Goal: Check status: Check status

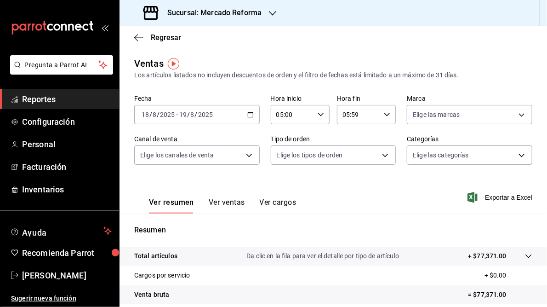
click at [273, 13] on icon "button" at bounding box center [272, 13] width 7 height 7
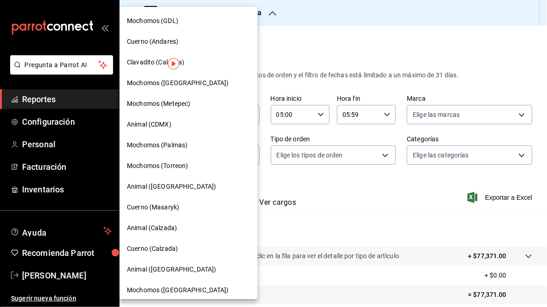
click at [155, 23] on span "Mochomos (GDL)" at bounding box center [152, 21] width 51 height 10
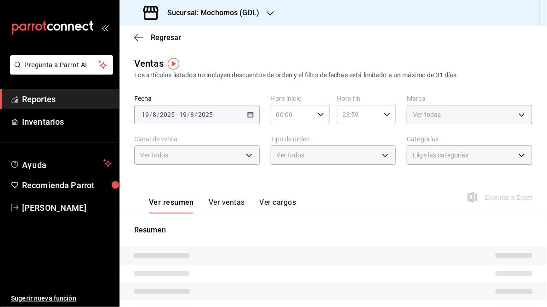
type input "05:00"
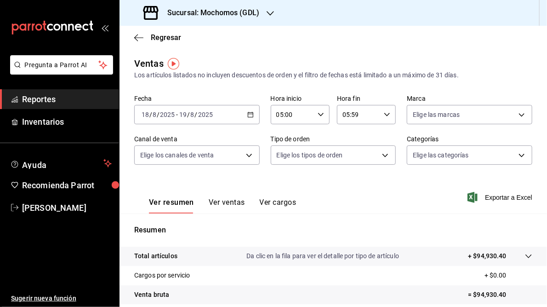
click at [252, 112] on \(Stroke\) "button" at bounding box center [252, 112] width 0 height 0
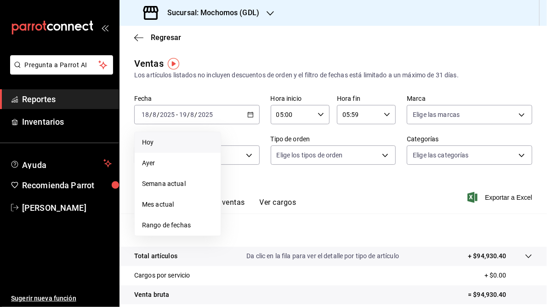
click at [154, 145] on span "Hoy" at bounding box center [177, 142] width 71 height 10
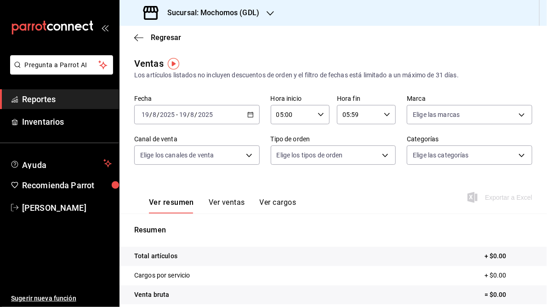
click at [385, 114] on icon "button" at bounding box center [387, 114] width 6 height 6
click at [355, 191] on span "23" at bounding box center [349, 189] width 14 height 7
type input "23:59"
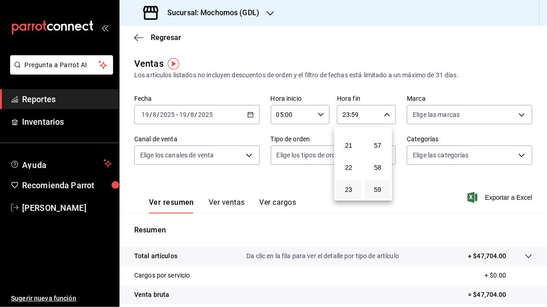
click at [508, 64] on div at bounding box center [273, 153] width 547 height 307
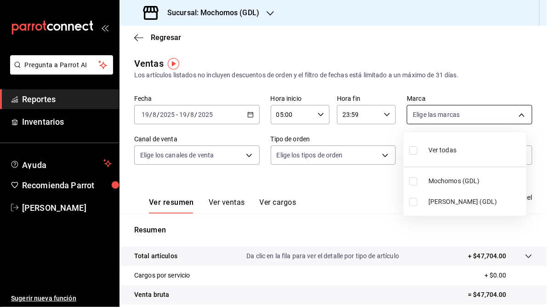
click at [513, 117] on body "Pregunta a Parrot AI Reportes Inventarios Ayuda Recomienda Parrot [PERSON_NAME]…" at bounding box center [273, 153] width 547 height 307
click at [436, 200] on span "[PERSON_NAME] (GDL)" at bounding box center [475, 202] width 94 height 10
type input "9cac9703-0c5a-4d8b-addd-5b6b571d65b9"
checkbox input "true"
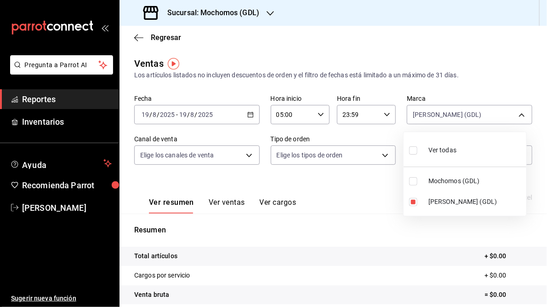
click at [359, 222] on div at bounding box center [273, 153] width 547 height 307
click at [515, 115] on body "Pregunta a Parrot AI Reportes Inventarios Ayuda Recomienda Parrot [PERSON_NAME]…" at bounding box center [273, 153] width 547 height 307
click at [422, 200] on li "[PERSON_NAME] (GDL)" at bounding box center [465, 201] width 123 height 21
checkbox input "false"
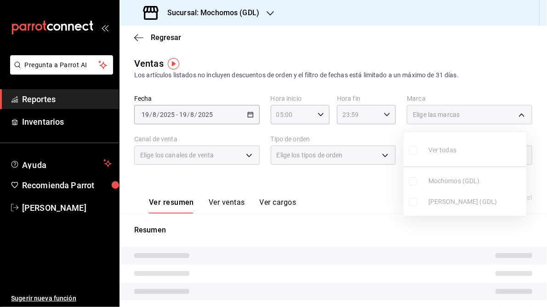
click at [416, 182] on ul "Ver todas Mochomos (GDL) [PERSON_NAME] (GDL)" at bounding box center [465, 174] width 123 height 84
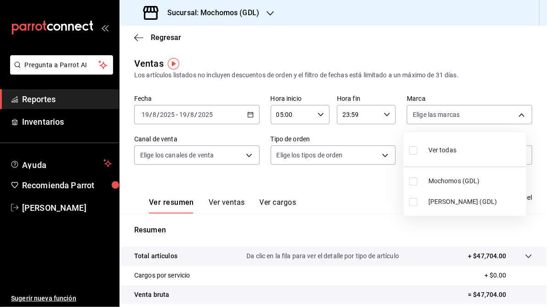
click at [416, 182] on input "checkbox" at bounding box center [413, 181] width 8 height 8
checkbox input "true"
type input "36c25d4a-7cb0-456c-a434-e981d54830bc"
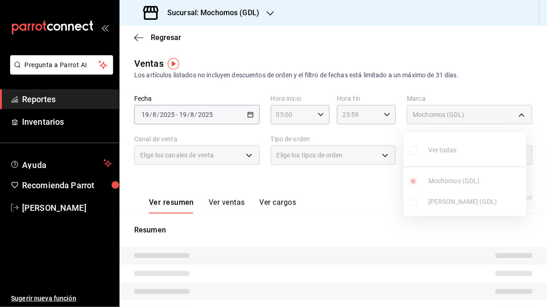
click at [358, 226] on div at bounding box center [273, 153] width 547 height 307
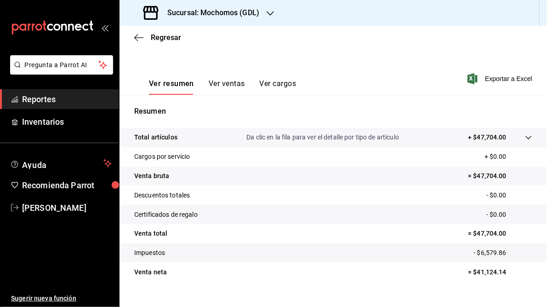
scroll to position [119, 0]
drag, startPoint x: 472, startPoint y: 232, endPoint x: 517, endPoint y: 231, distance: 45.1
click at [517, 231] on p "= $47,704.00" at bounding box center [500, 233] width 64 height 10
copy p "47,704.00"
click at [214, 13] on h3 "Sucursal: Mochomos (GDL)" at bounding box center [209, 12] width 99 height 11
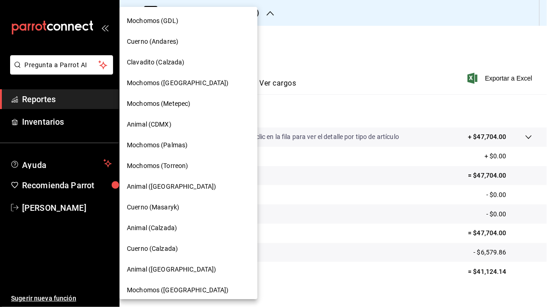
click at [152, 41] on span "Cuerno (Andares)" at bounding box center [152, 42] width 51 height 10
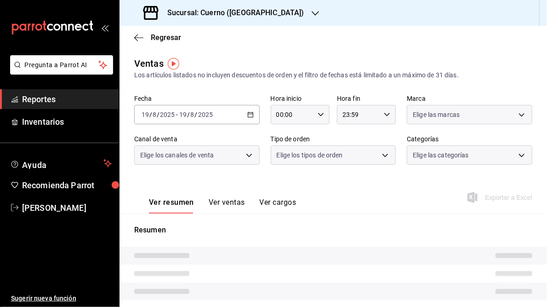
type input "05:00"
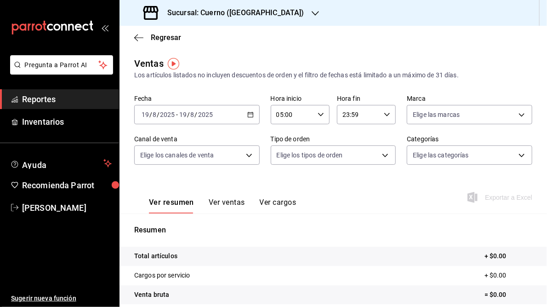
click at [250, 12] on h3 "Sucursal: Cuerno ([GEOGRAPHIC_DATA])" at bounding box center [232, 12] width 144 height 11
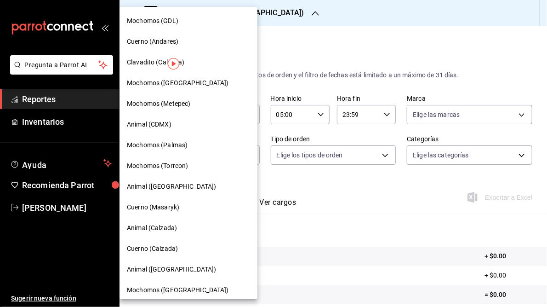
click at [138, 44] on span "Cuerno (Andares)" at bounding box center [152, 42] width 51 height 10
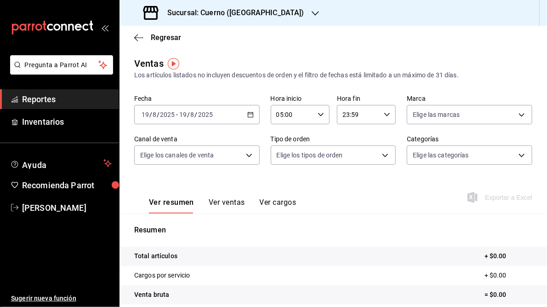
click at [238, 12] on h3 "Sucursal: Cuerno ([GEOGRAPHIC_DATA])" at bounding box center [232, 12] width 144 height 11
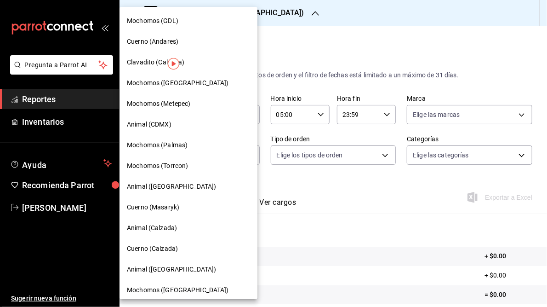
click at [160, 164] on span "Mochomos (Torreon)" at bounding box center [157, 166] width 61 height 10
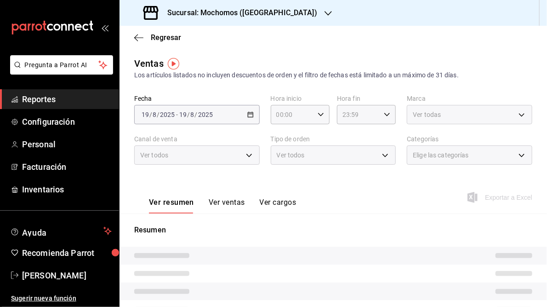
type input "05:00"
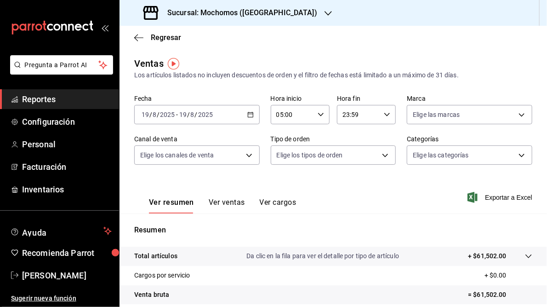
scroll to position [133, 0]
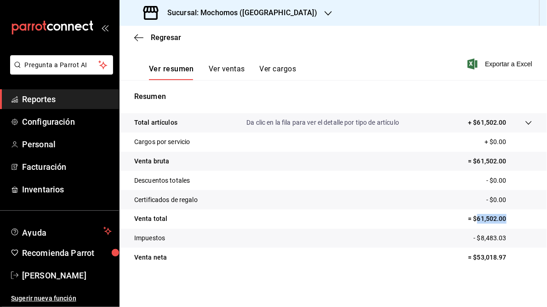
drag, startPoint x: 471, startPoint y: 217, endPoint x: 505, endPoint y: 218, distance: 34.0
click at [505, 218] on p "= $61,502.00" at bounding box center [500, 219] width 64 height 10
drag, startPoint x: 505, startPoint y: 218, endPoint x: 487, endPoint y: 218, distance: 17.9
copy p "61,502.00"
click at [325, 13] on icon "button" at bounding box center [328, 13] width 7 height 7
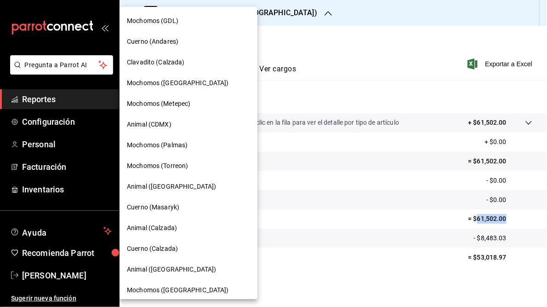
scroll to position [67, 0]
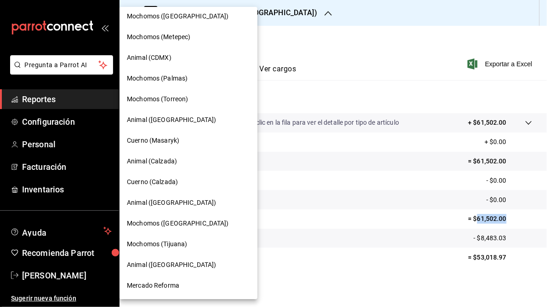
click at [158, 222] on span "Mochomos ([GEOGRAPHIC_DATA])" at bounding box center [178, 223] width 102 height 10
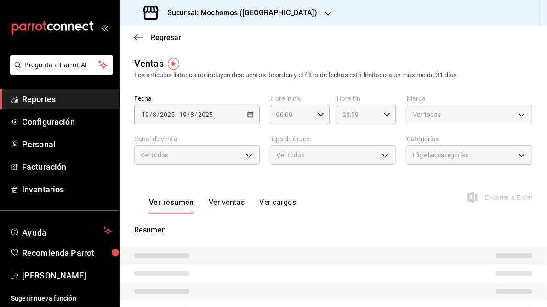
type input "05:00"
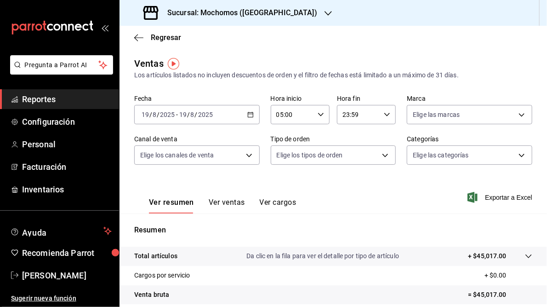
scroll to position [133, 0]
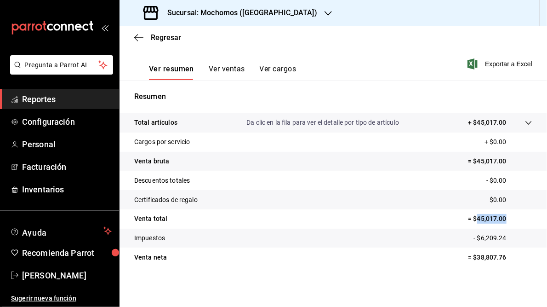
drag, startPoint x: 472, startPoint y: 216, endPoint x: 502, endPoint y: 217, distance: 29.9
click at [502, 217] on p "= $45,017.00" at bounding box center [500, 219] width 64 height 10
drag, startPoint x: 502, startPoint y: 217, endPoint x: 487, endPoint y: 218, distance: 14.8
copy p "45,017.00"
click at [325, 12] on icon "button" at bounding box center [328, 13] width 7 height 7
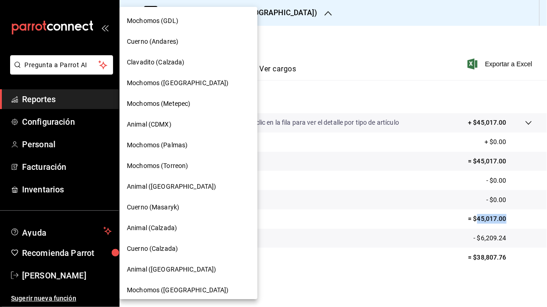
scroll to position [67, 0]
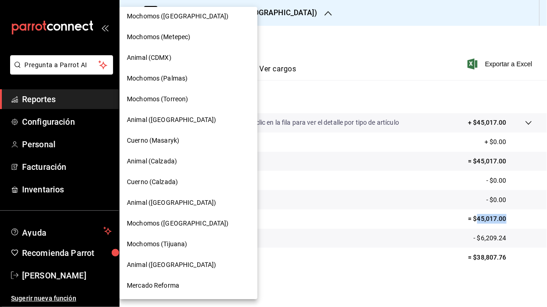
click at [153, 287] on span "Mercado Reforma" at bounding box center [153, 285] width 52 height 10
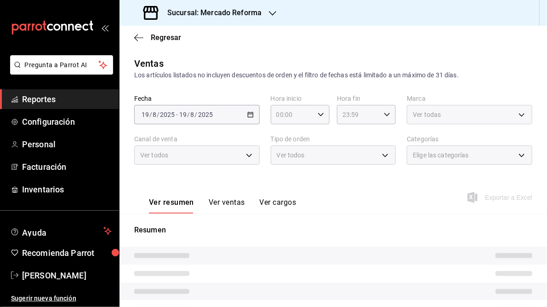
scroll to position [140, 0]
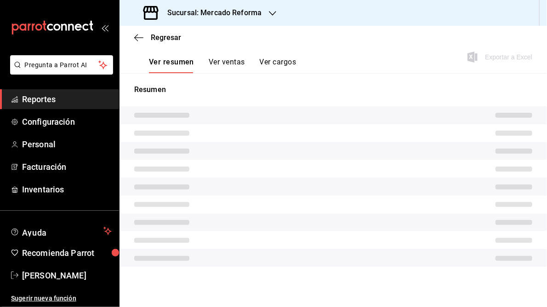
type input "05:00"
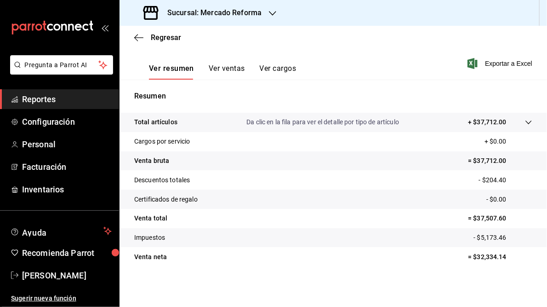
scroll to position [133, 0]
drag, startPoint x: 471, startPoint y: 216, endPoint x: 508, endPoint y: 217, distance: 37.2
click at [508, 217] on p "= $37,507.60" at bounding box center [500, 219] width 64 height 10
drag, startPoint x: 508, startPoint y: 217, endPoint x: 486, endPoint y: 217, distance: 22.1
click at [486, 217] on p "= $37,507.60" at bounding box center [500, 219] width 64 height 10
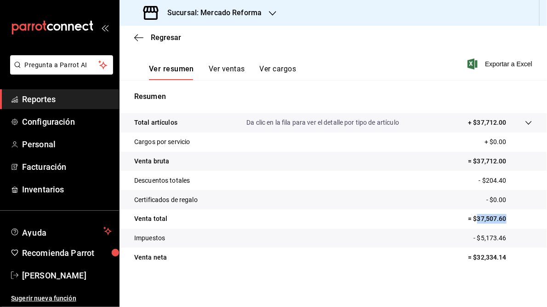
copy p "37,507.60"
